Goal: Information Seeking & Learning: Learn about a topic

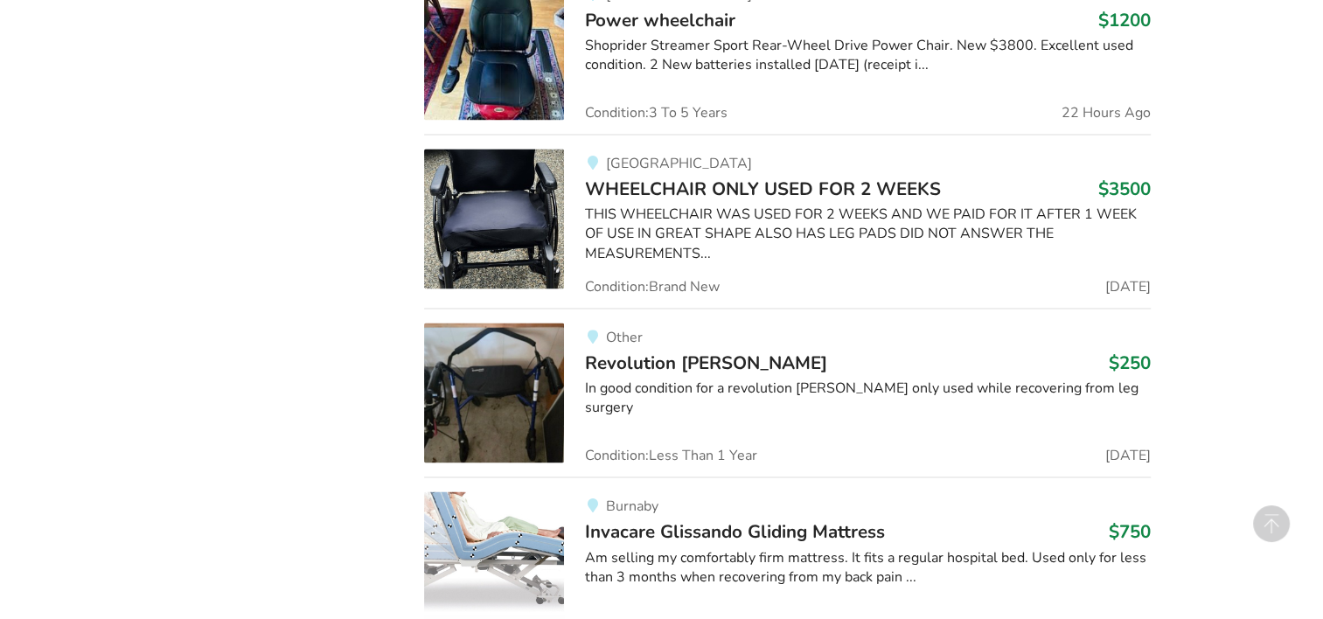
scroll to position [2801, 0]
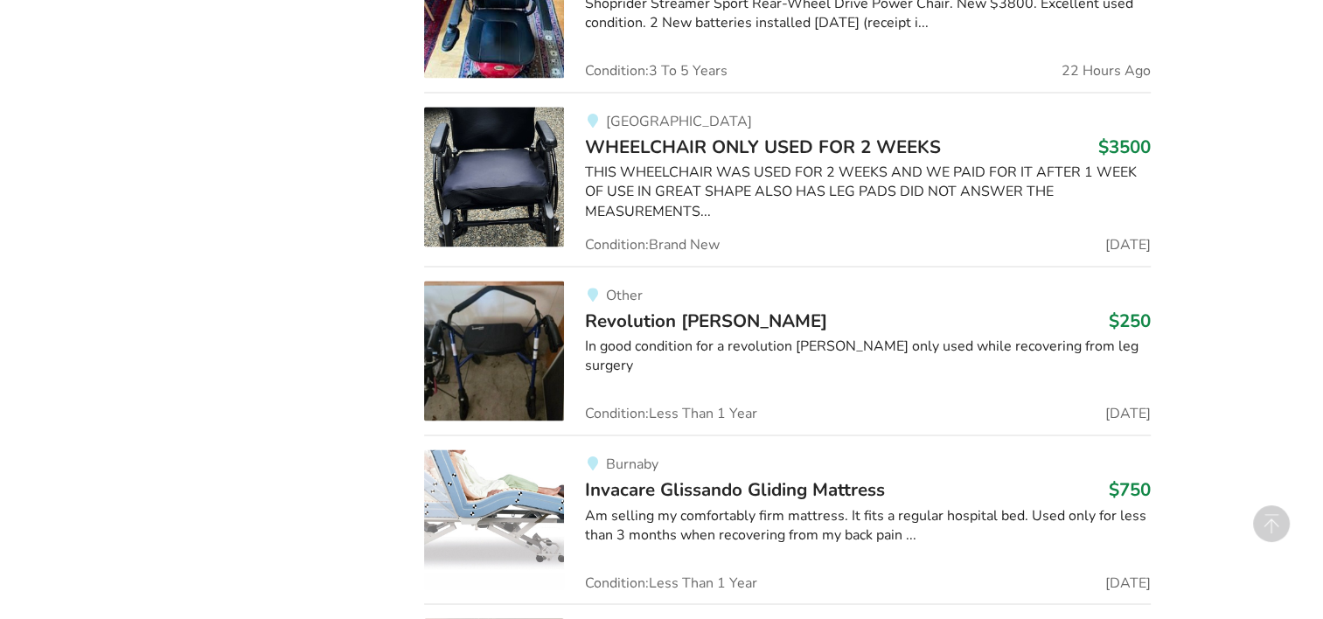
click at [500, 318] on img at bounding box center [494, 351] width 140 height 140
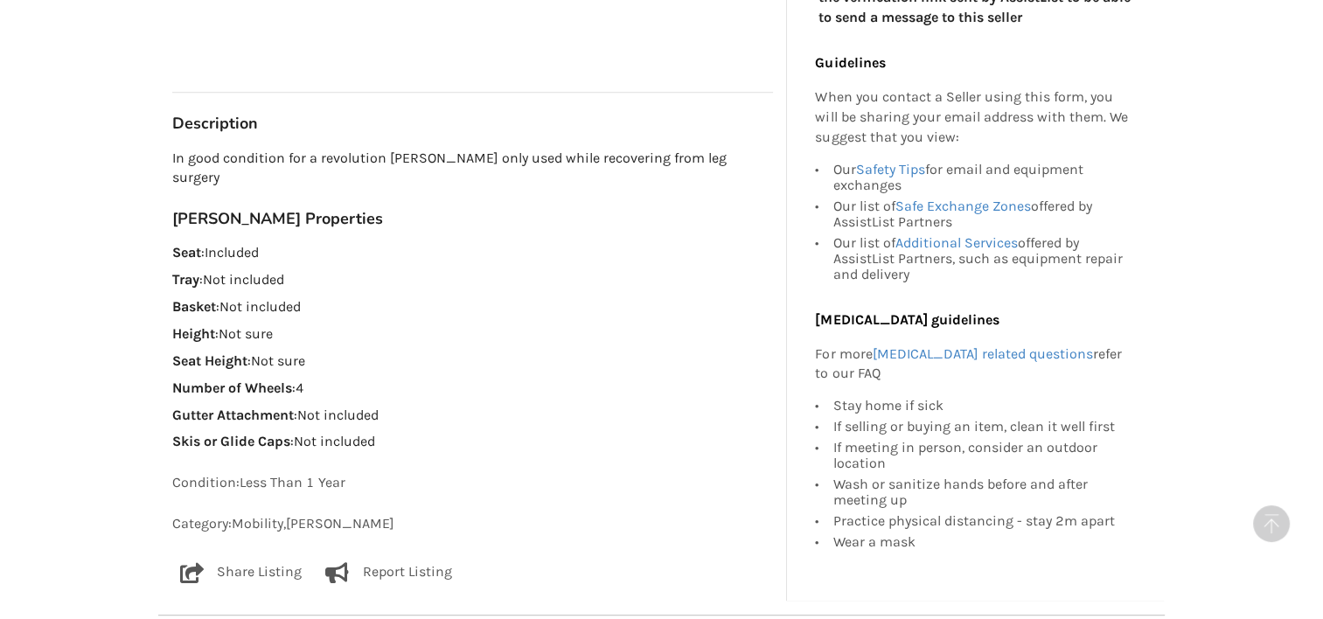
scroll to position [962, 0]
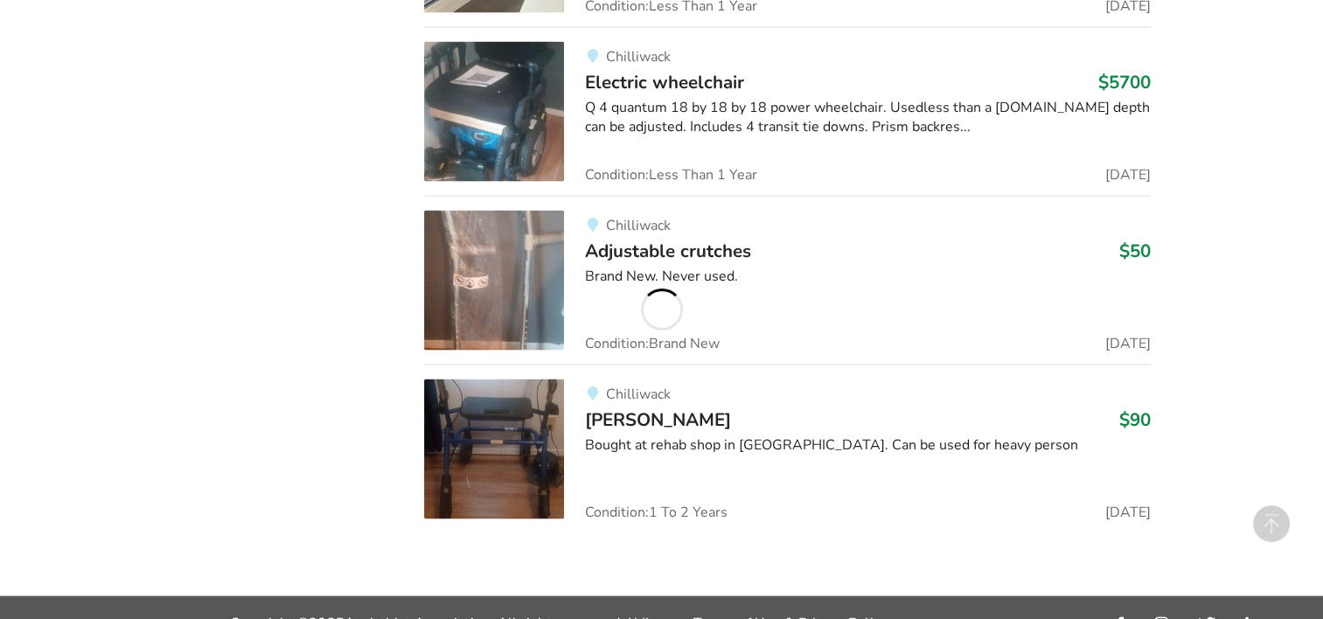
scroll to position [3571, 0]
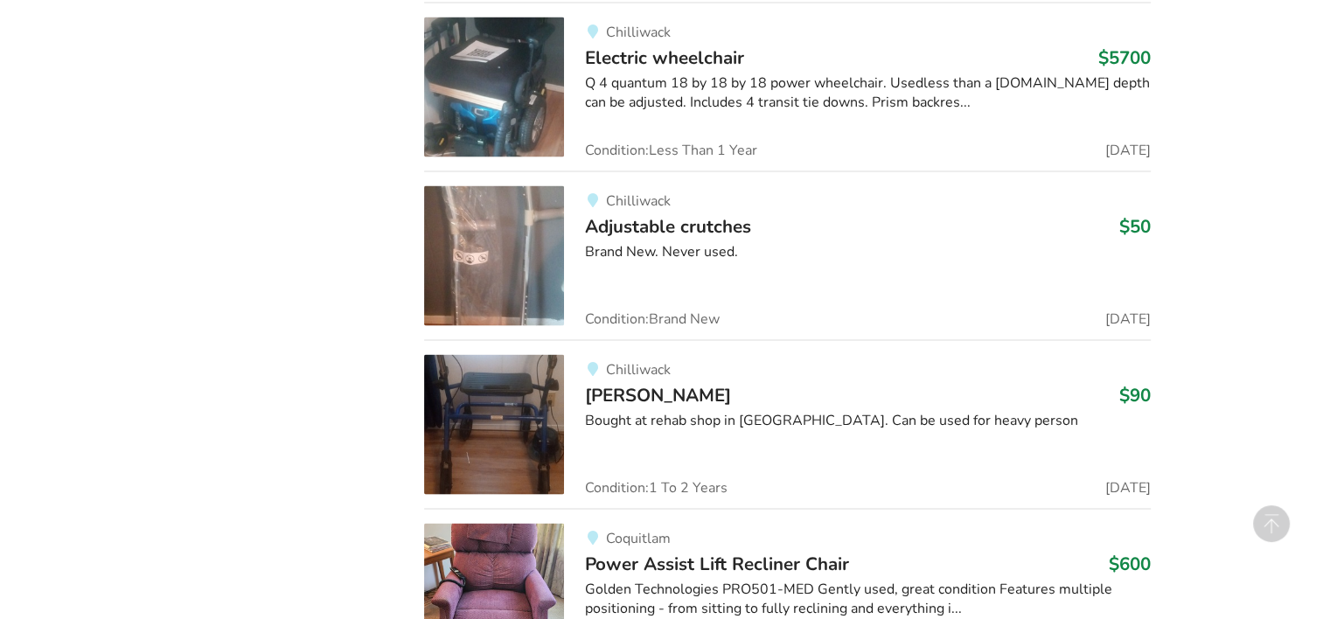
click at [512, 399] on img at bounding box center [494, 425] width 140 height 140
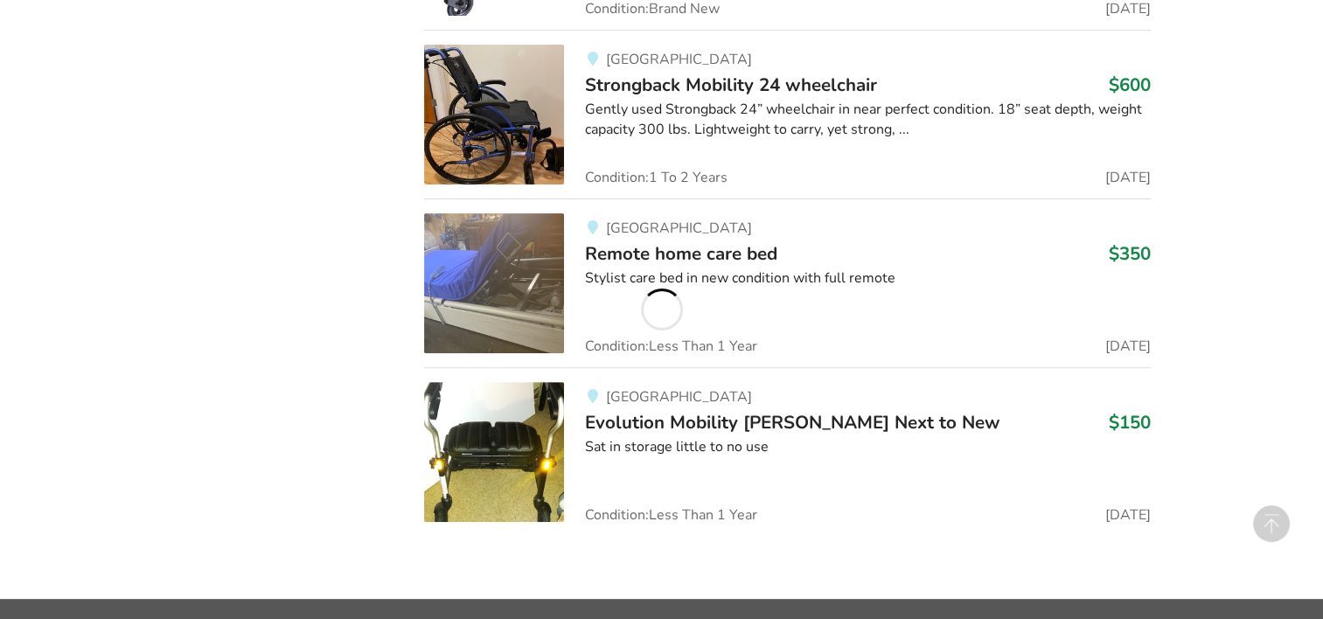
scroll to position [7127, 0]
